Goal: Task Accomplishment & Management: Use online tool/utility

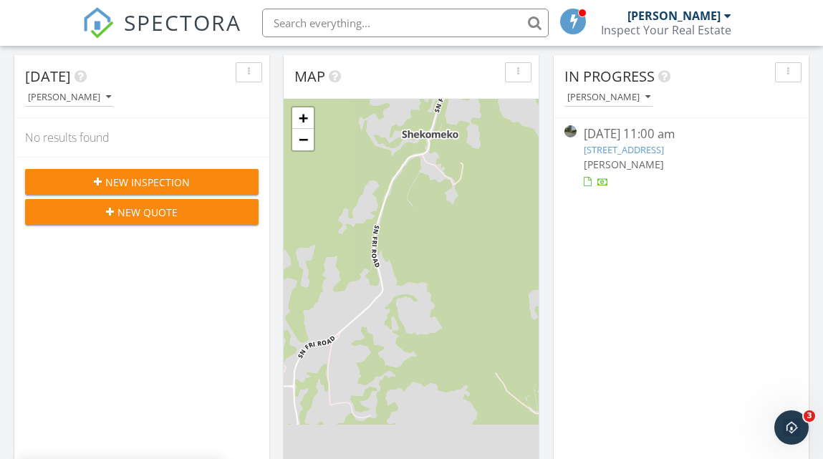
scroll to position [161, 0]
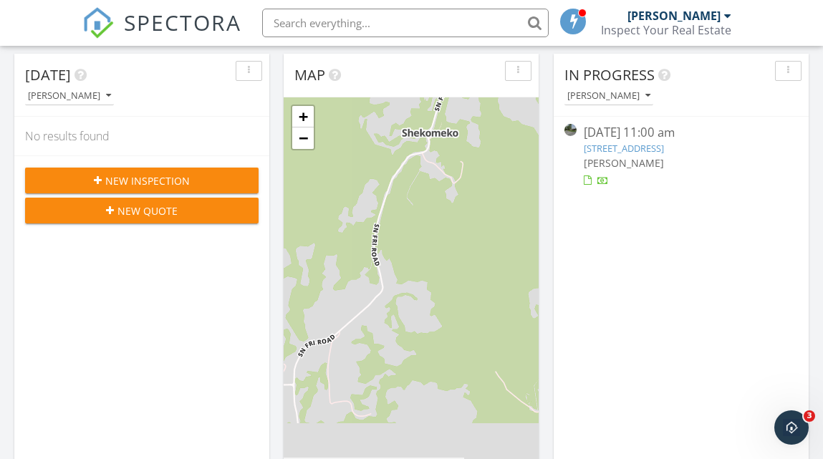
click at [630, 147] on link "[STREET_ADDRESS]" at bounding box center [624, 148] width 80 height 13
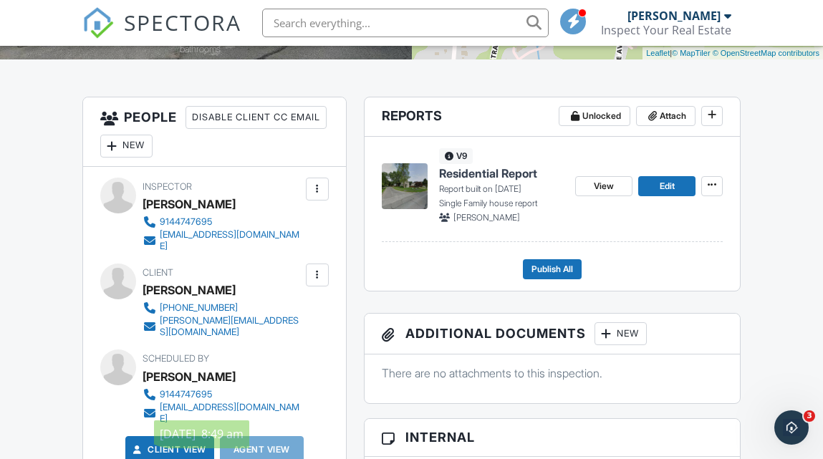
scroll to position [341, 0]
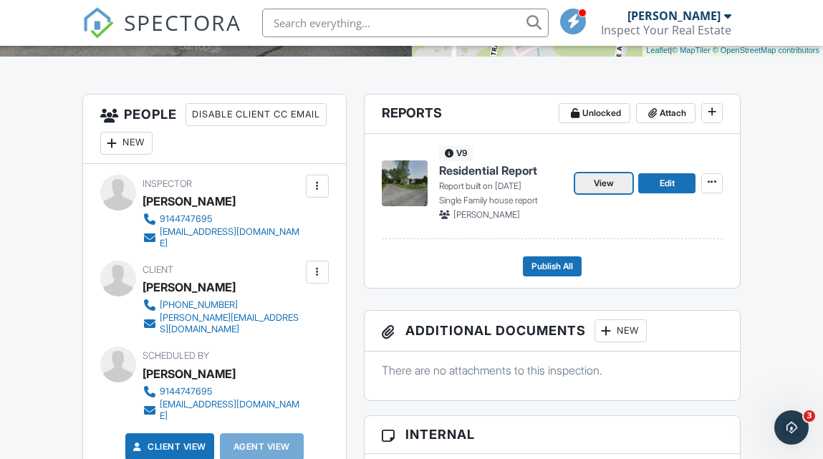
click at [606, 186] on span "View" at bounding box center [604, 183] width 20 height 14
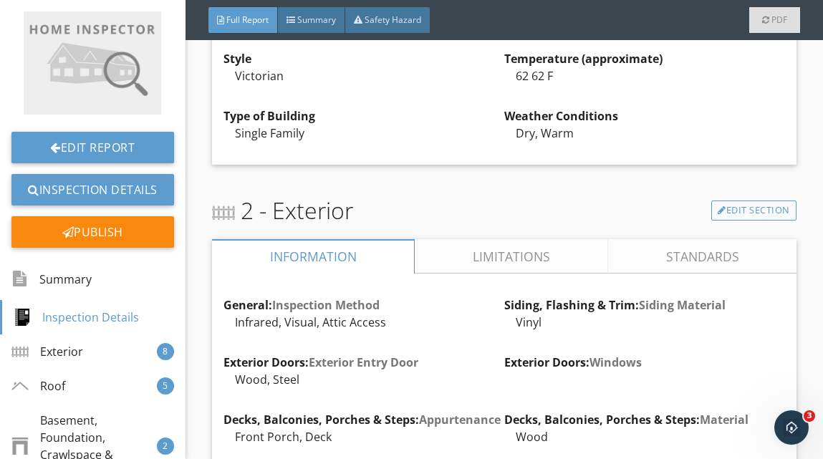
scroll to position [633, 0]
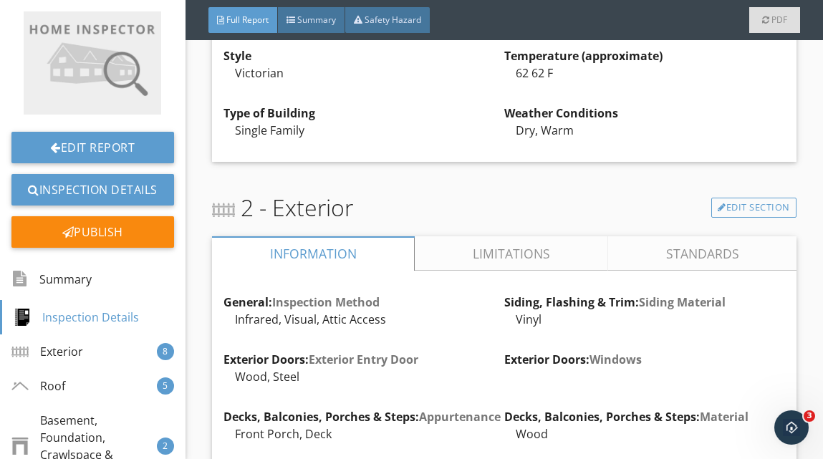
click at [529, 253] on link "Limitations" at bounding box center [511, 253] width 193 height 34
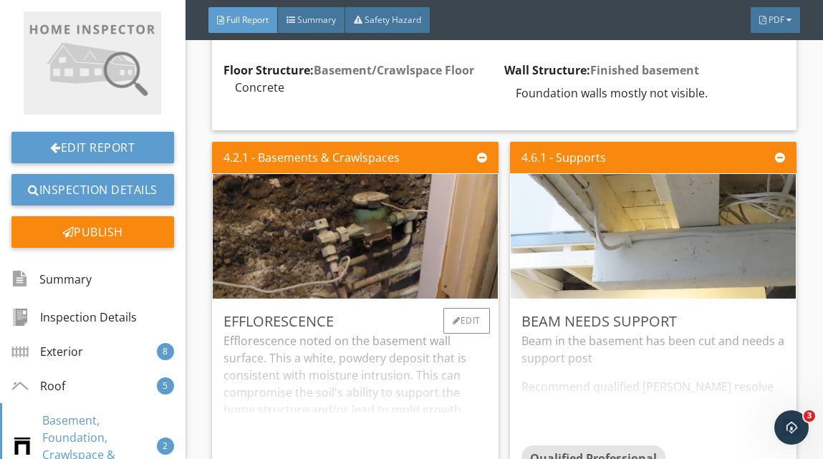
scroll to position [3987, 0]
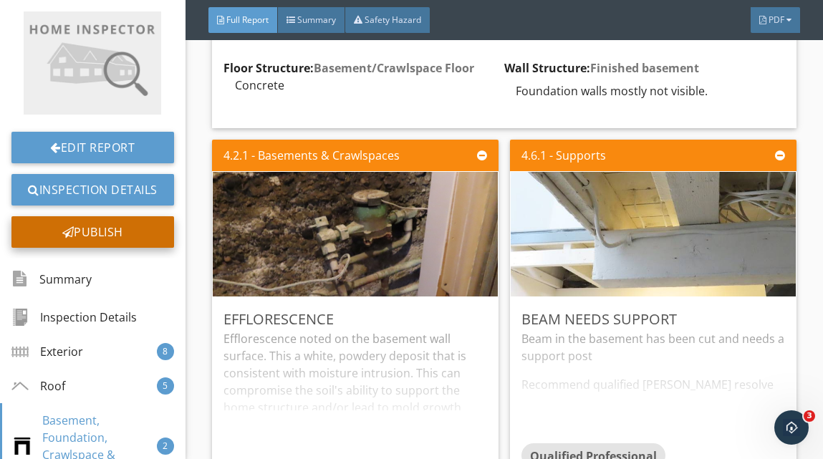
click at [97, 227] on div "Publish" at bounding box center [92, 232] width 163 height 32
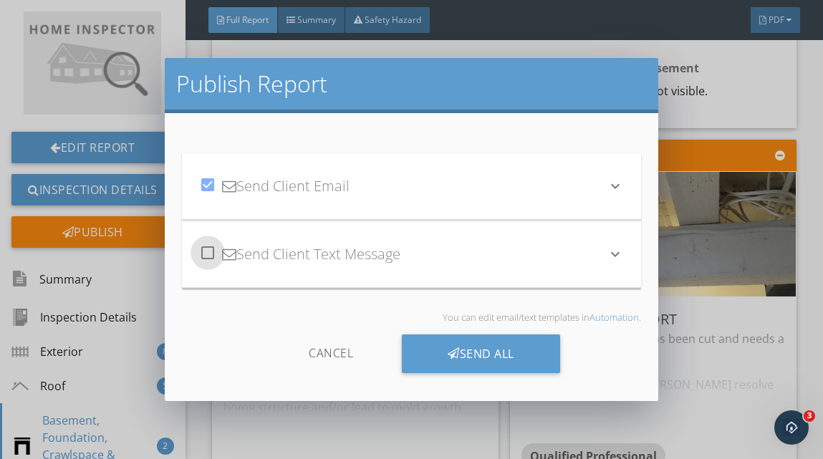
click at [206, 256] on div at bounding box center [208, 253] width 24 height 24
checkbox input "true"
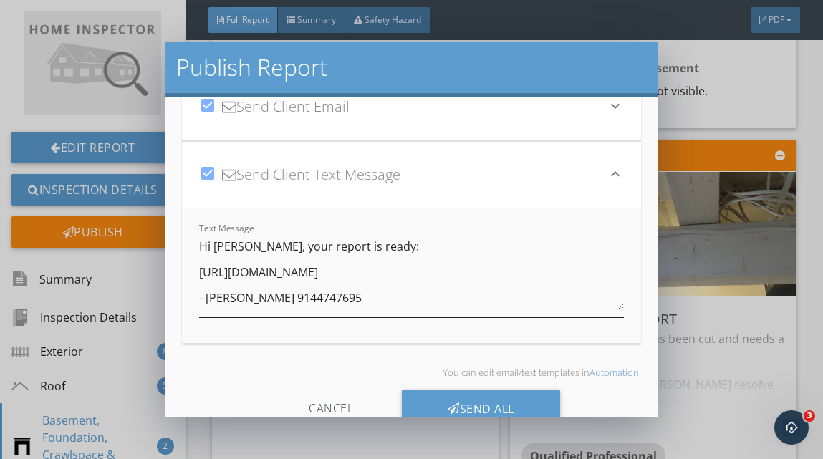
scroll to position [101, 0]
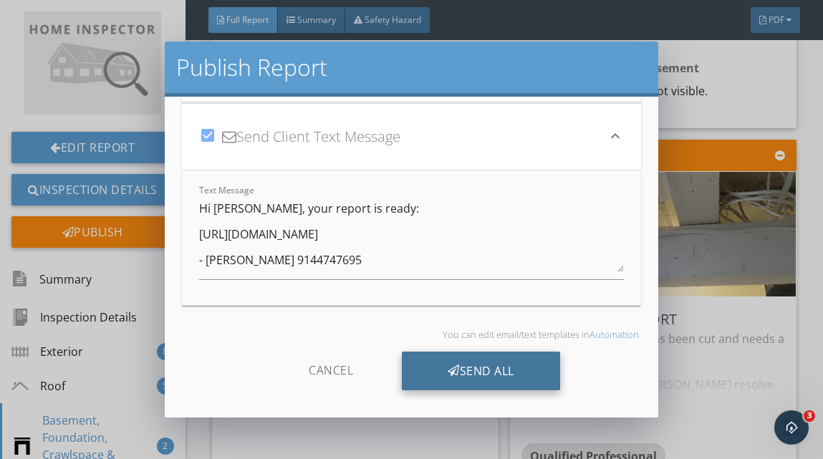
click at [491, 373] on div "Send All" at bounding box center [481, 371] width 158 height 39
